Goal: Transaction & Acquisition: Purchase product/service

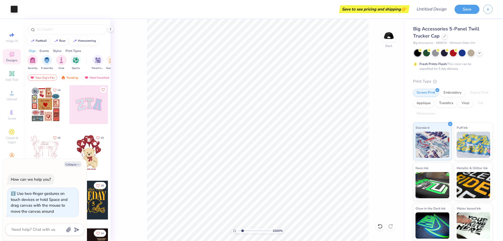
type input "1"
drag, startPoint x: 239, startPoint y: 230, endPoint x: 183, endPoint y: 224, distance: 55.9
click at [238, 228] on input "range" at bounding box center [255, 230] width 35 height 5
click at [444, 36] on icon at bounding box center [445, 35] width 3 height 3
type textarea "x"
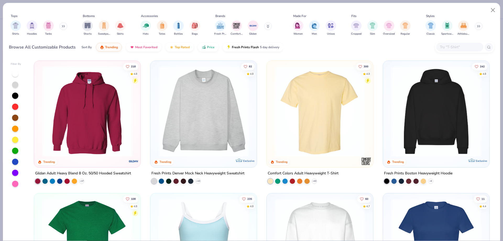
click at [460, 45] on input "text" at bounding box center [460, 47] width 40 height 6
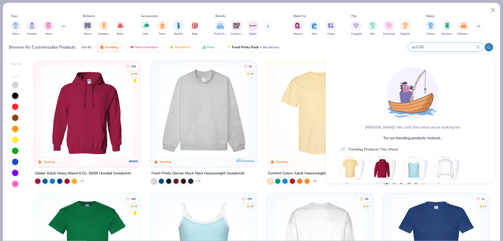
paste input "C982"
type input "C982"
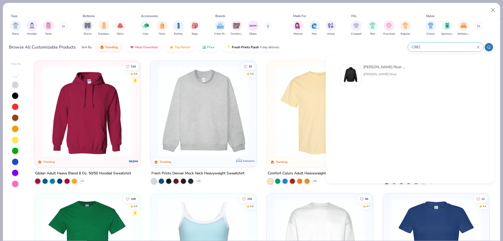
click at [479, 45] on div "C982" at bounding box center [446, 47] width 76 height 9
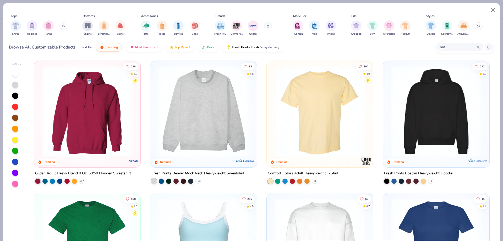
type input "hat"
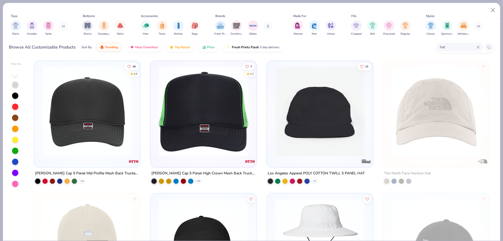
click at [98, 117] on img at bounding box center [87, 111] width 96 height 91
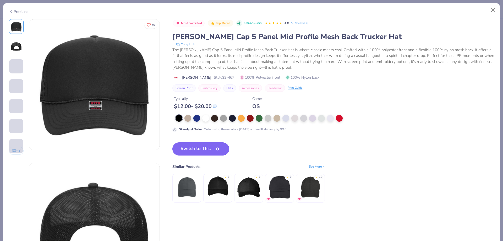
click at [200, 143] on button "Switch to This" at bounding box center [201, 148] width 57 height 13
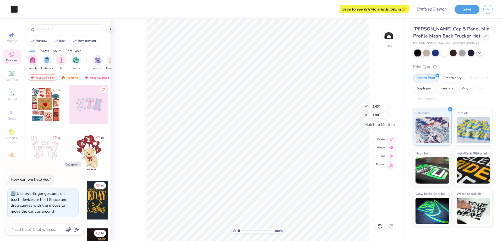
type textarea "x"
drag, startPoint x: 379, startPoint y: 106, endPoint x: 348, endPoint y: 103, distance: 31.1
click at [370, 103] on input "1.63" at bounding box center [379, 106] width 19 height 7
type input "2"
type input "2.5"
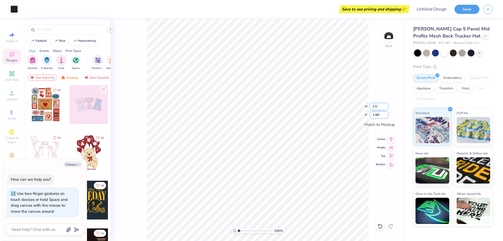
type textarea "x"
type input "2.06"
type input "2.50"
click at [373, 75] on div "100 % Back W 2.06 2.06 " H 2.50 2.50 " Match to [GEOGRAPHIC_DATA] Middle Top Bo…" at bounding box center [258, 130] width 294 height 222
type textarea "x"
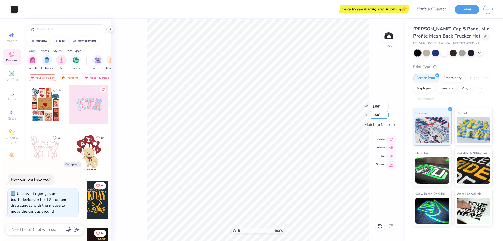
click at [377, 115] on input "2.50" at bounding box center [379, 114] width 19 height 7
type input "2.25"
type textarea "x"
type input "1.85"
click at [374, 72] on div "100 % Back W 1.85 1.85 " H 2.25 2.25 " Match to [GEOGRAPHIC_DATA] Middle Top Bo…" at bounding box center [258, 130] width 294 height 222
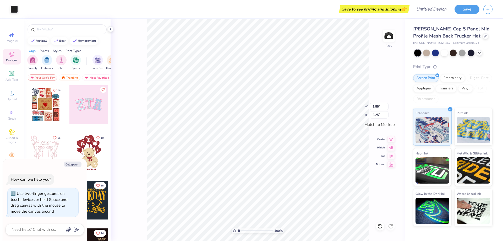
type textarea "x"
drag, startPoint x: 379, startPoint y: 114, endPoint x: 376, endPoint y: 112, distance: 3.4
click at [376, 112] on input "2.25" at bounding box center [379, 114] width 19 height 7
type input "2"
type textarea "x"
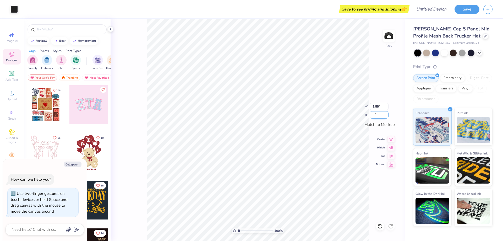
type input "1.65"
click at [392, 37] on img at bounding box center [389, 35] width 21 height 21
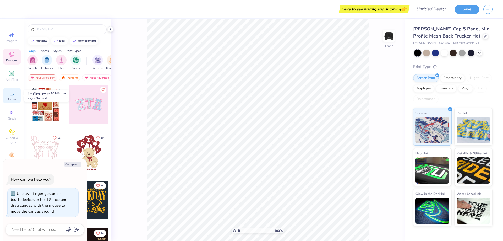
click at [10, 96] on div "Upload" at bounding box center [12, 95] width 18 height 15
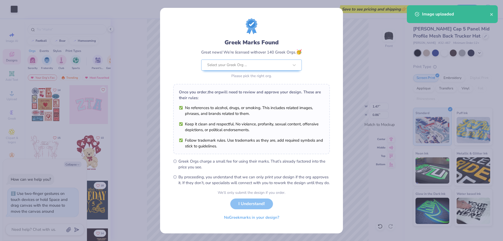
click at [363, 119] on div "Greek Marks Found Great news! We’re licensed with over 140 Greek Orgs. 🥳 Select…" at bounding box center [251, 120] width 503 height 241
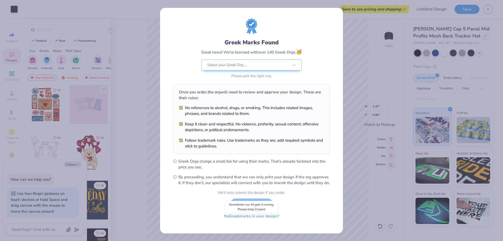
click at [263, 220] on button "No Greek marks in your design?" at bounding box center [252, 216] width 64 height 11
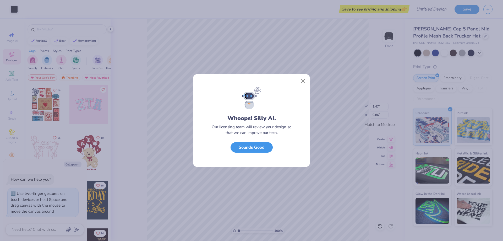
click at [254, 152] on button "Sounds Good" at bounding box center [252, 147] width 42 height 11
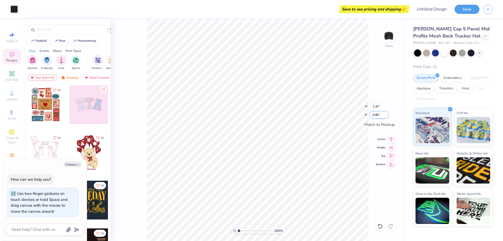
drag, startPoint x: 380, startPoint y: 114, endPoint x: 357, endPoint y: 115, distance: 22.8
click at [370, 115] on input "0.86" at bounding box center [379, 114] width 19 height 7
type textarea "x"
type input "1.49"
type input "0.87"
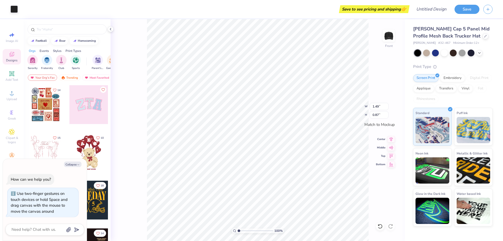
type textarea "x"
type input "1.53"
type input "0.89"
type textarea "x"
type input "1.57"
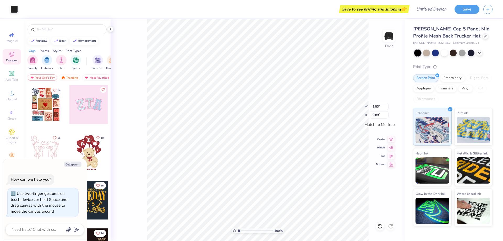
type input "0.92"
type textarea "x"
drag, startPoint x: 378, startPoint y: 107, endPoint x: 369, endPoint y: 107, distance: 9.7
click at [370, 107] on input "1.57" at bounding box center [379, 106] width 19 height 7
type input "7"
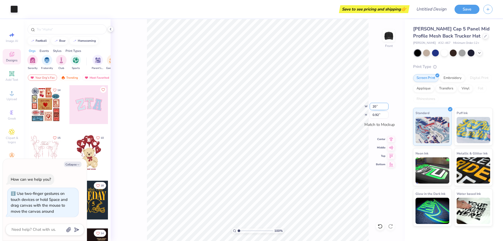
type input "20"
type textarea "x"
type input "1.71"
type input "1.00"
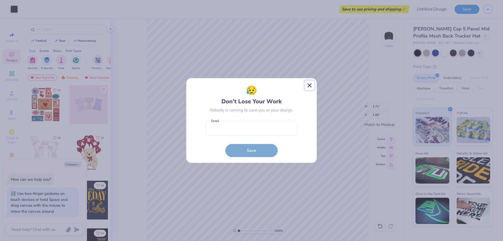
click at [308, 85] on button "Close" at bounding box center [310, 85] width 10 height 10
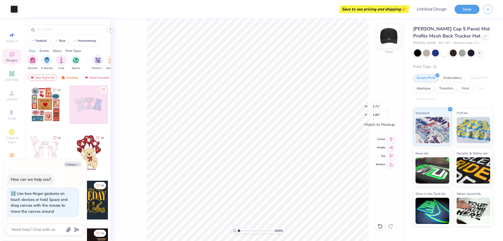
click at [386, 39] on img at bounding box center [389, 35] width 21 height 21
click at [394, 33] on img at bounding box center [389, 35] width 21 height 21
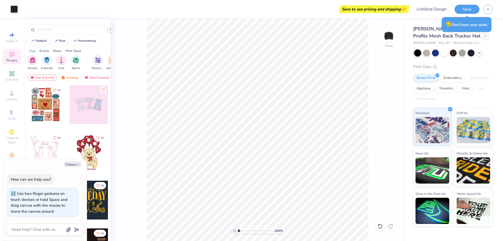
type textarea "x"
